Goal: Find specific page/section: Find specific page/section

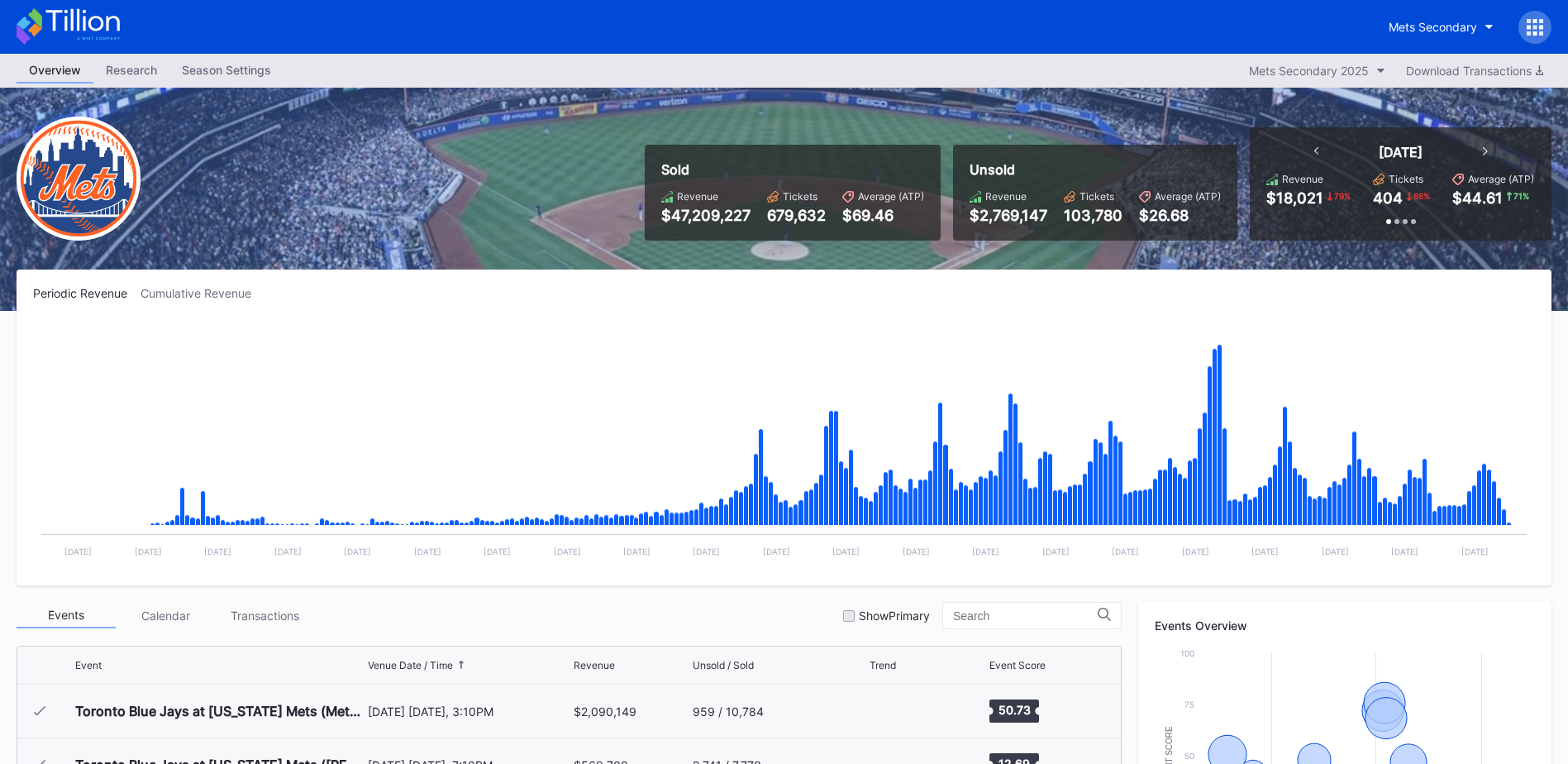
scroll to position [3758, 0]
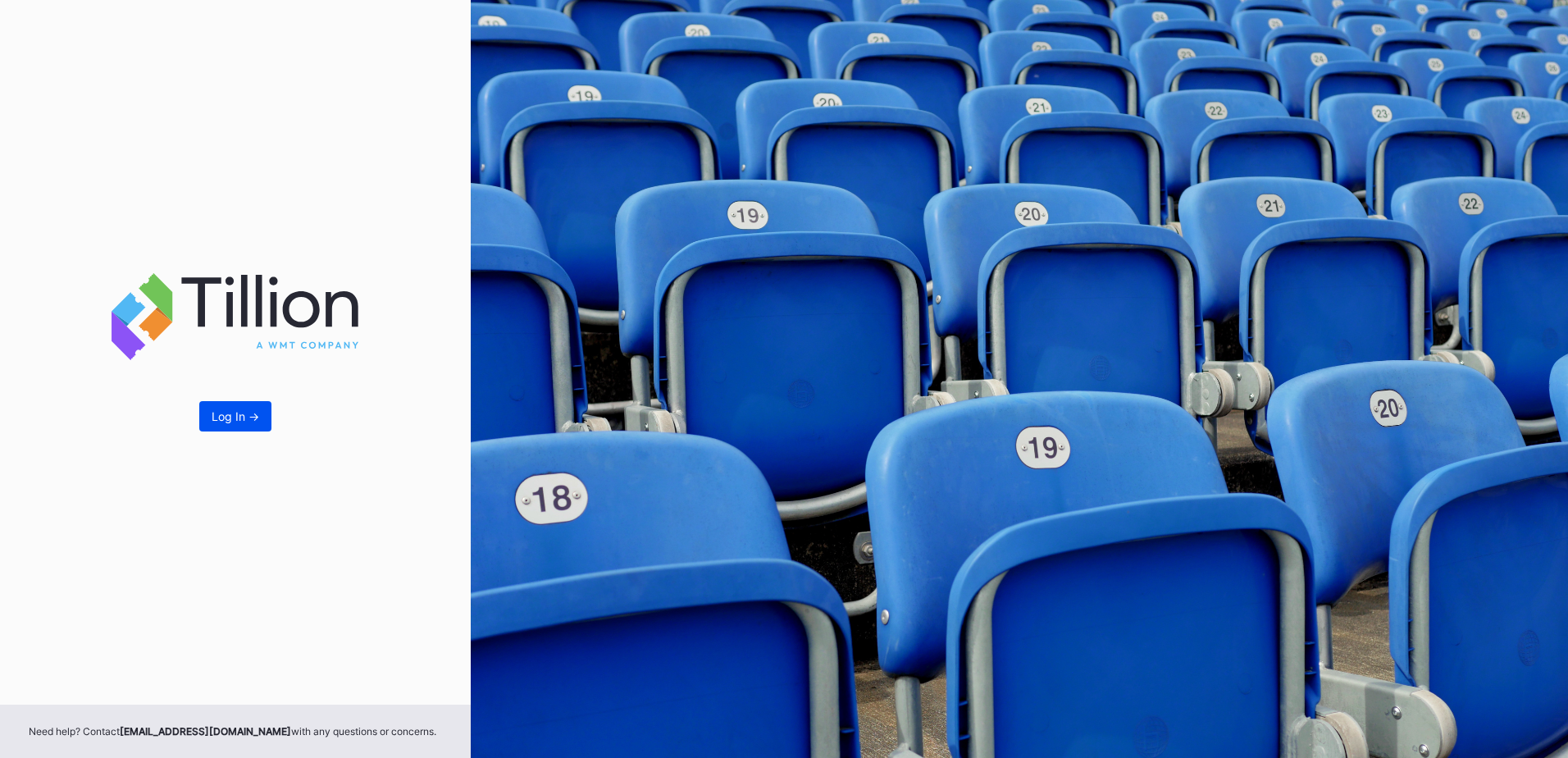
click at [221, 416] on div "Log In ->" at bounding box center [234, 416] width 47 height 14
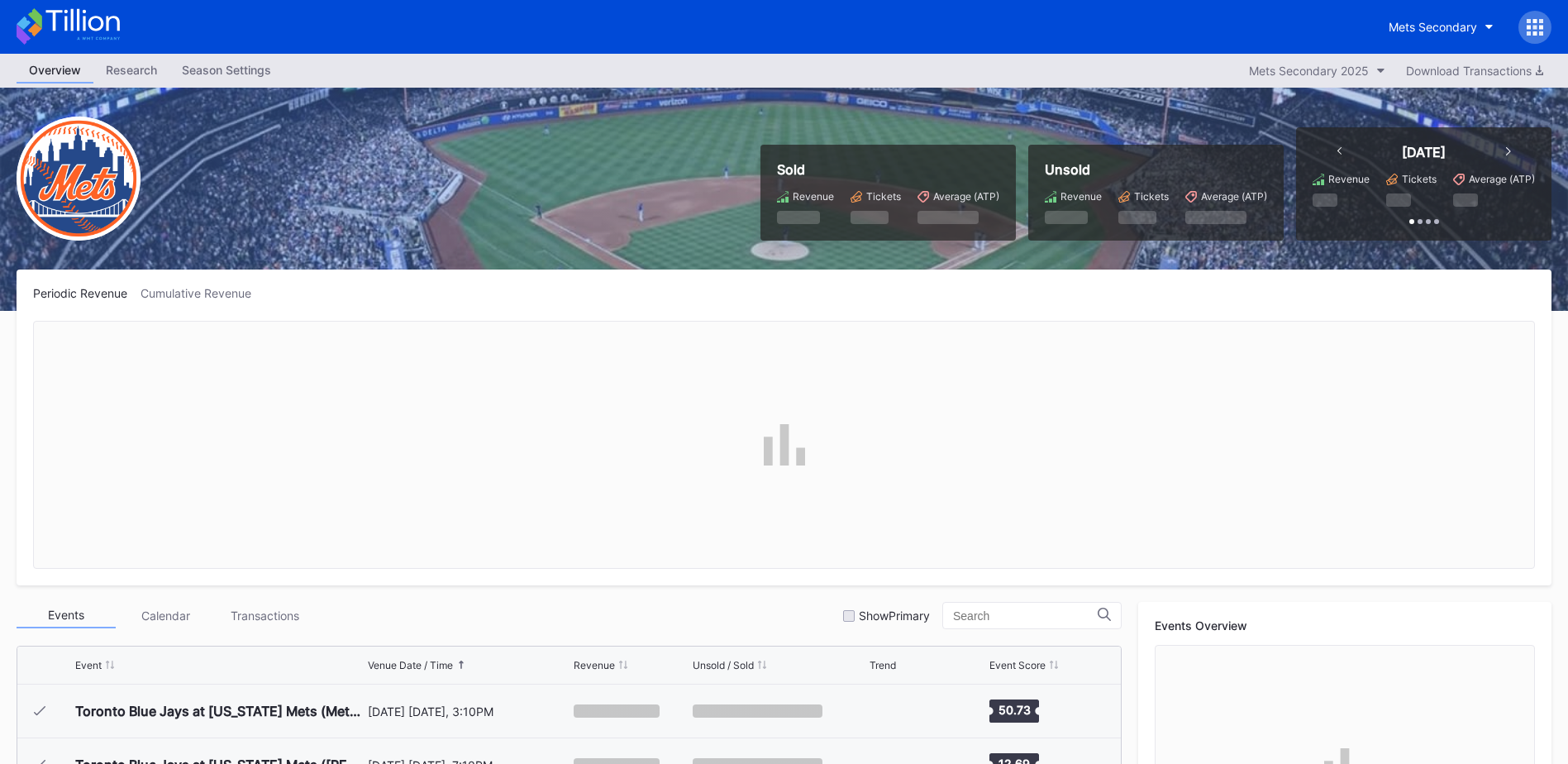
scroll to position [3758, 0]
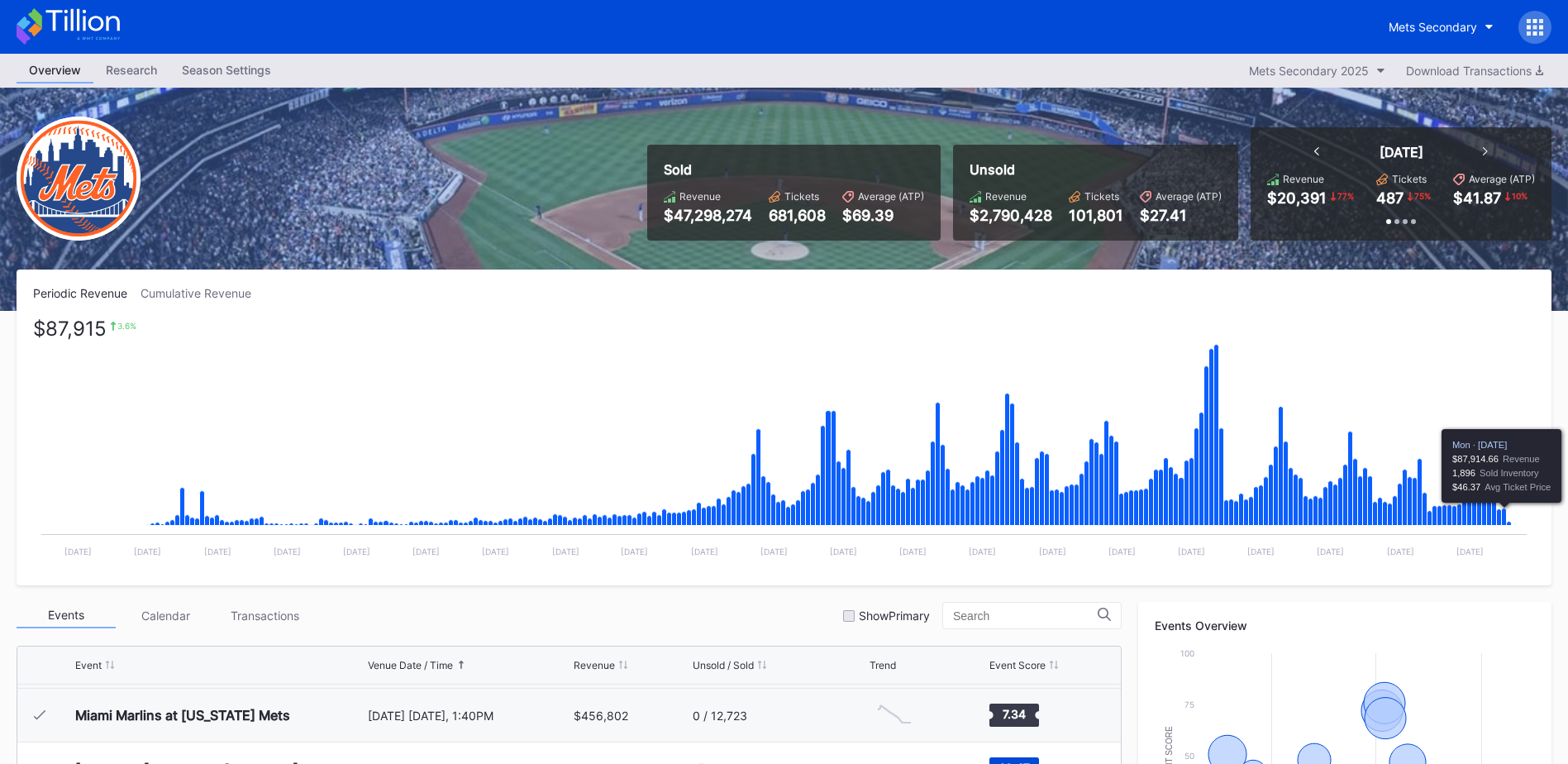
click at [1504, 511] on icon "Chart title" at bounding box center [1504, 517] width 5 height 17
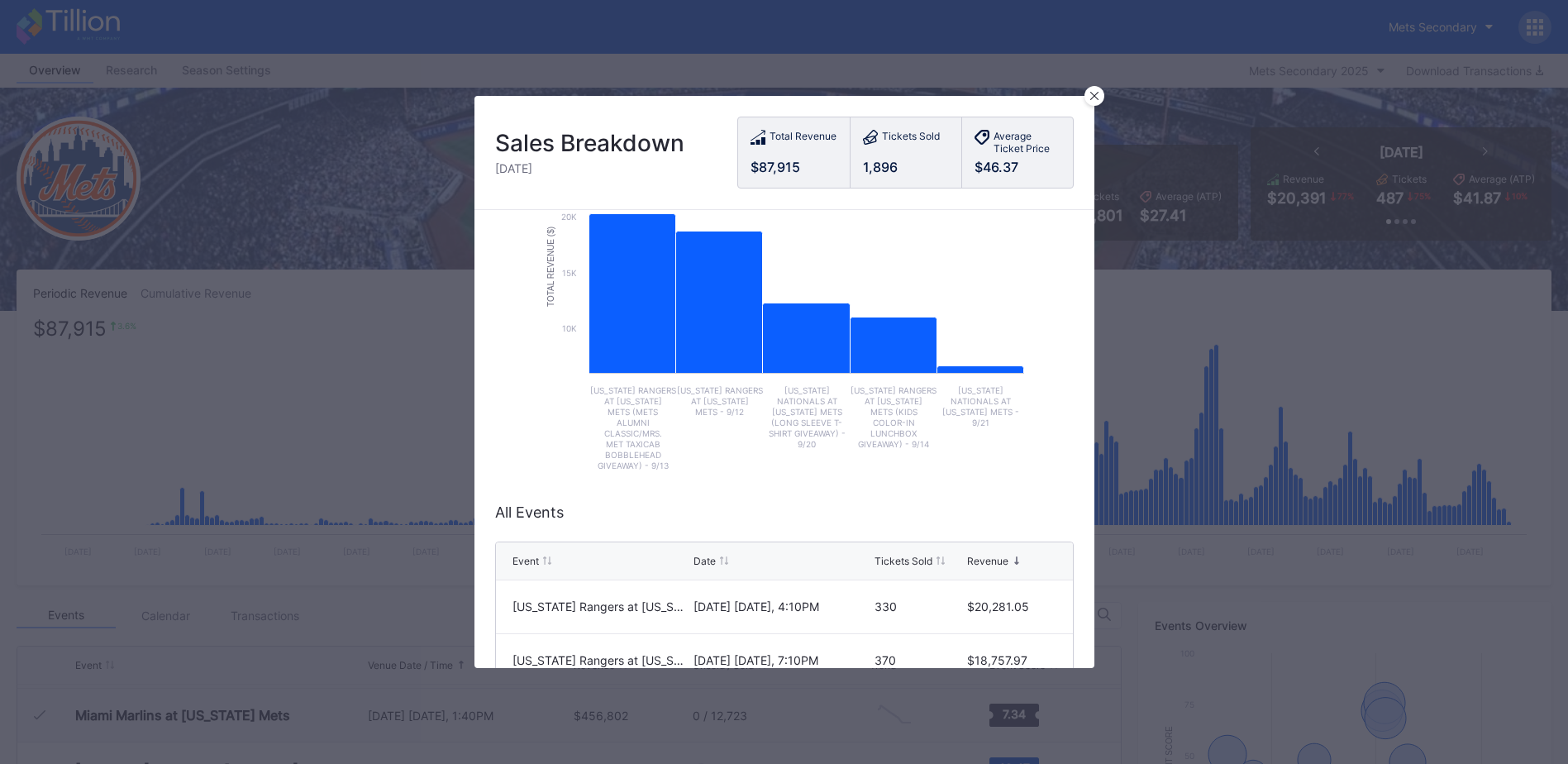
scroll to position [107, 0]
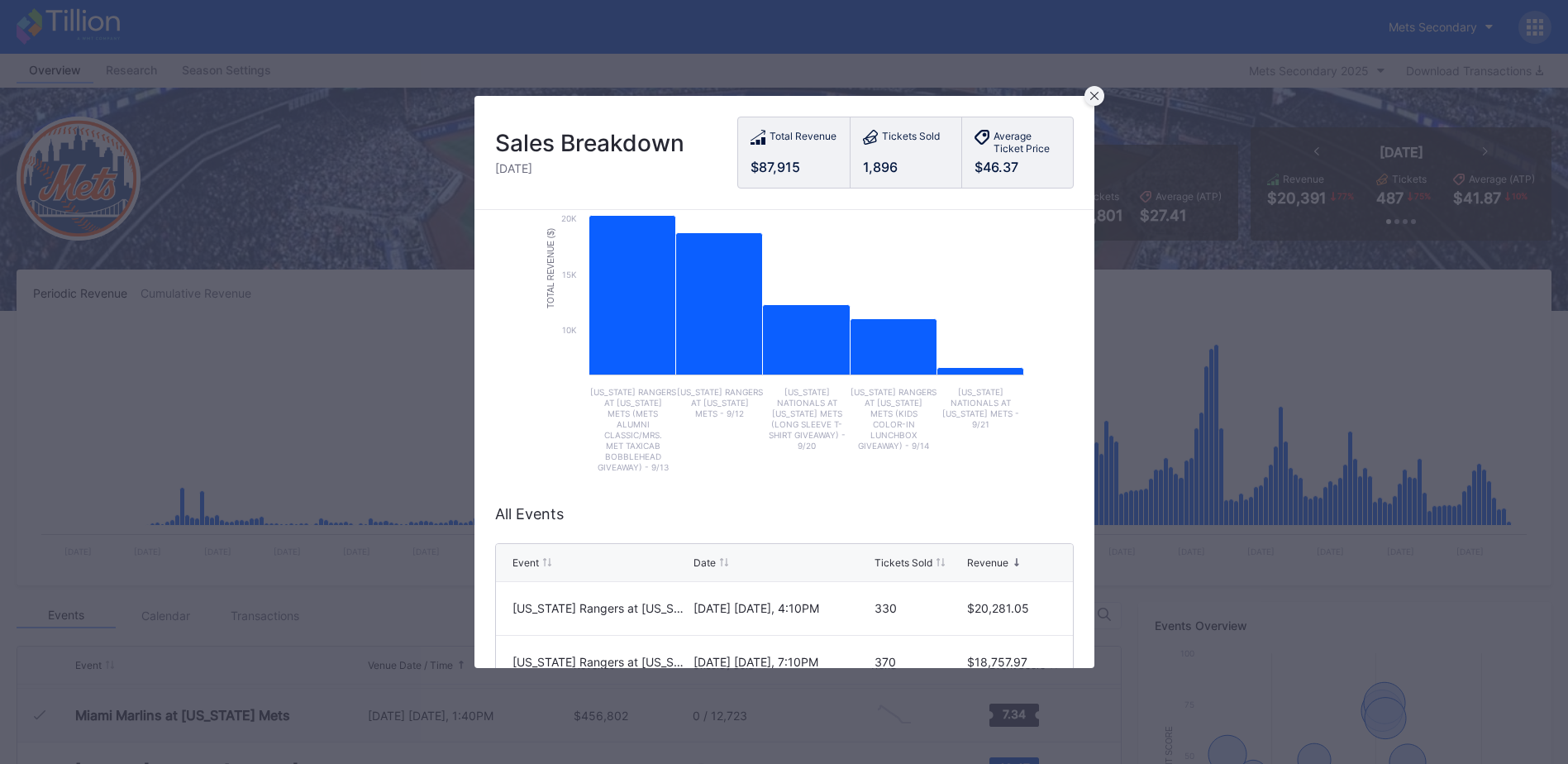
click at [1092, 102] on div at bounding box center [1094, 95] width 19 height 19
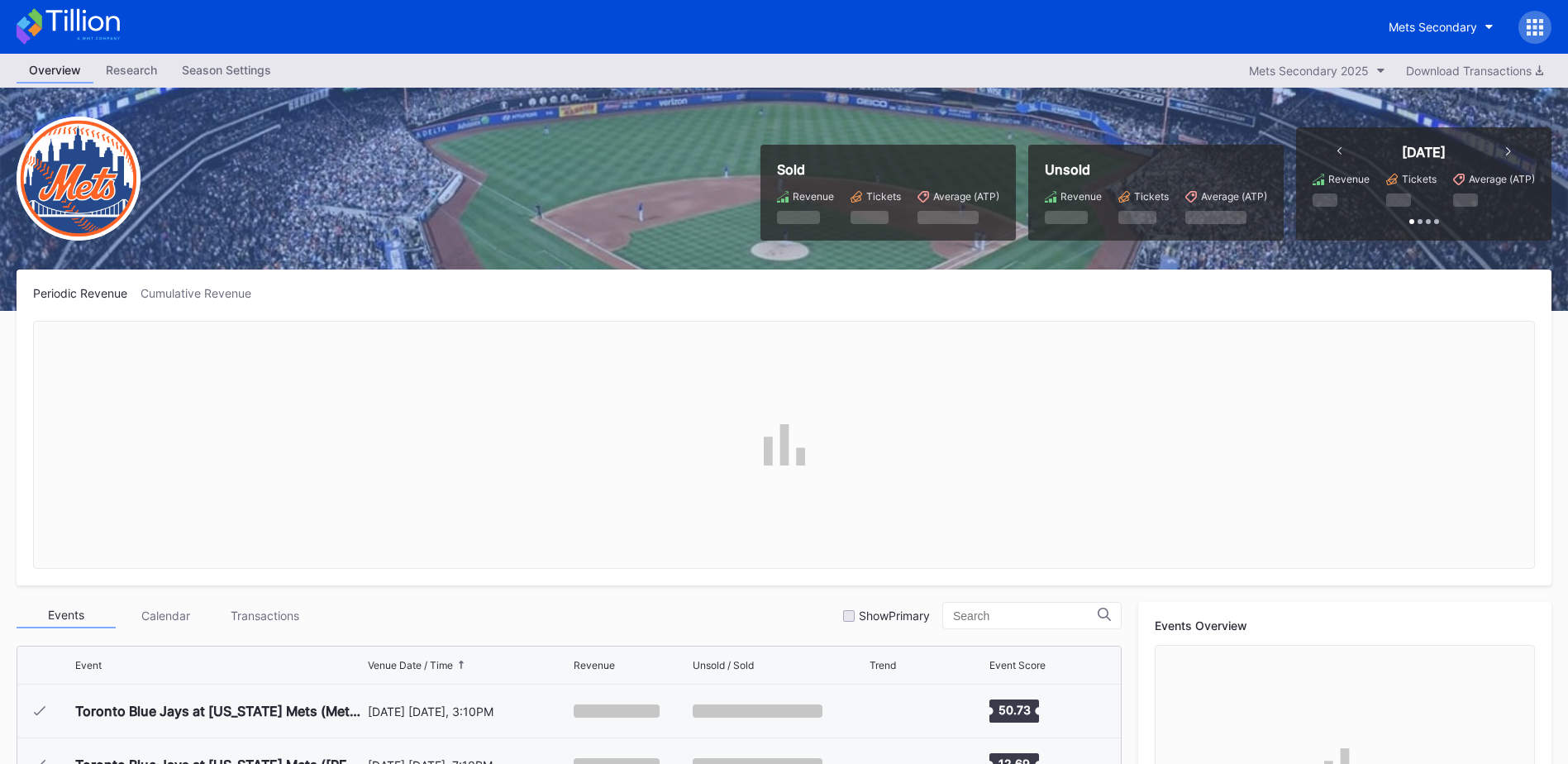
scroll to position [3758, 0]
